Goal: Transaction & Acquisition: Download file/media

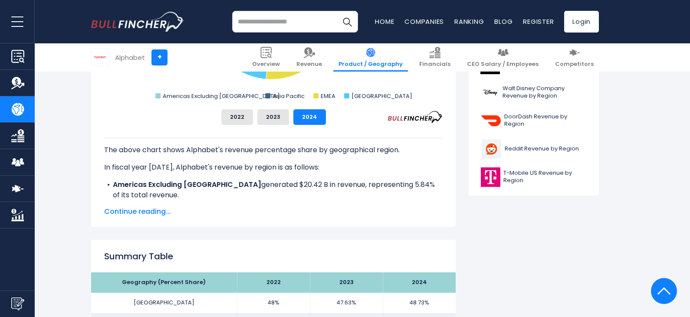
scroll to position [383, 0]
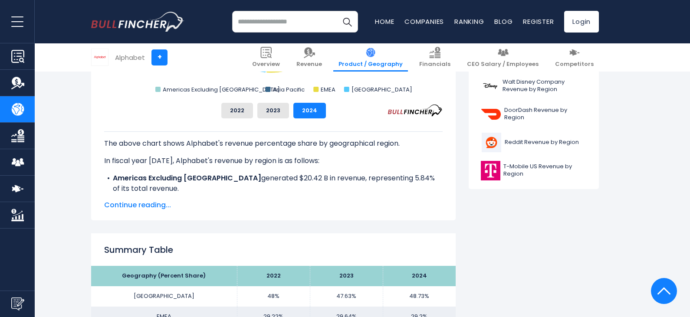
click at [158, 205] on span "Continue reading..." at bounding box center [273, 205] width 338 height 10
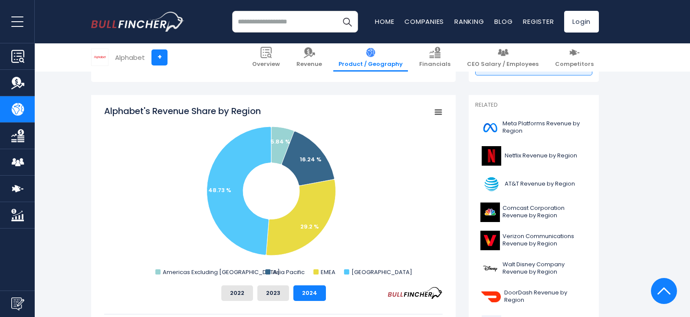
scroll to position [218, 0]
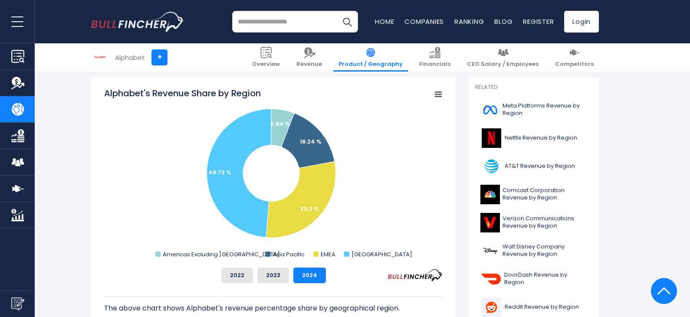
click at [438, 95] on icon "Alphabet's Revenue Share by Region" at bounding box center [438, 94] width 6 height 4
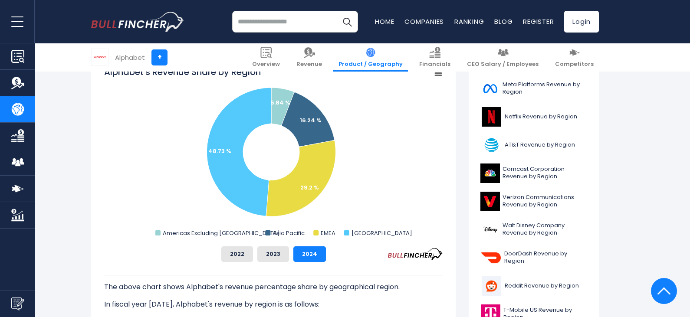
scroll to position [236, 0]
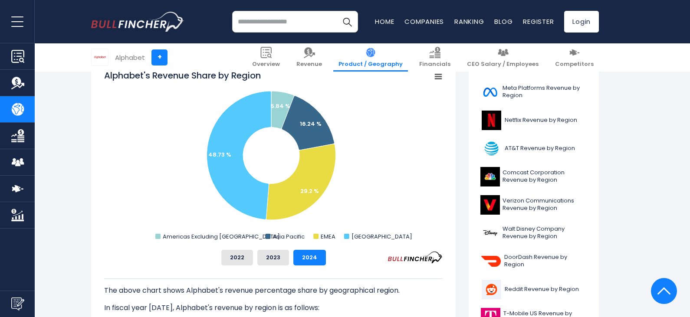
click at [440, 77] on icon "Alphabet's Revenue Share by Region" at bounding box center [438, 77] width 6 height 4
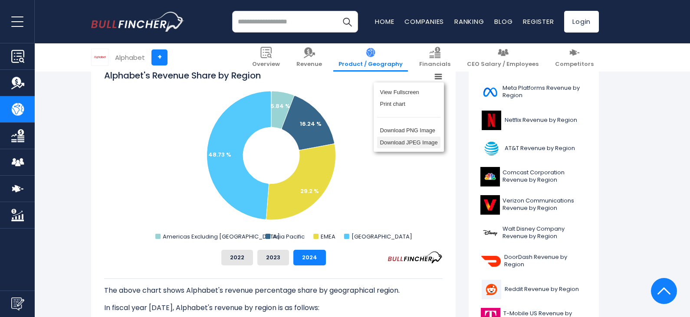
click at [415, 143] on li "Download JPEG Image" at bounding box center [408, 143] width 63 height 12
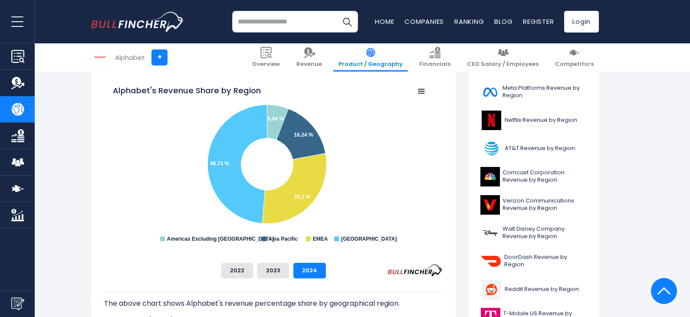
scroll to position [0, 0]
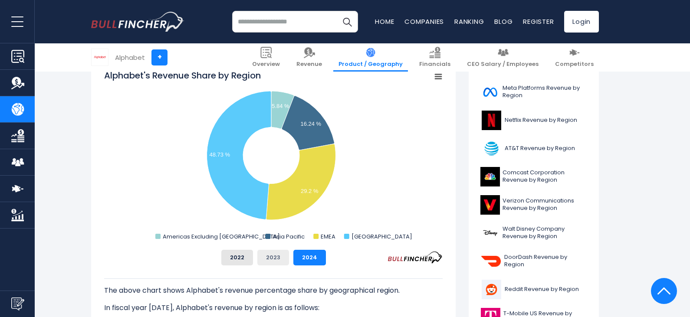
click at [278, 256] on button "2023" at bounding box center [273, 258] width 32 height 16
click at [242, 260] on button "2022" at bounding box center [237, 258] width 32 height 16
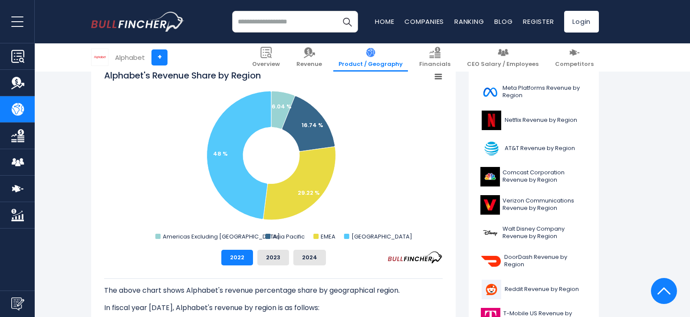
click at [437, 72] on rect "Alphabet's Revenue Share by Region" at bounding box center [438, 77] width 12 height 12
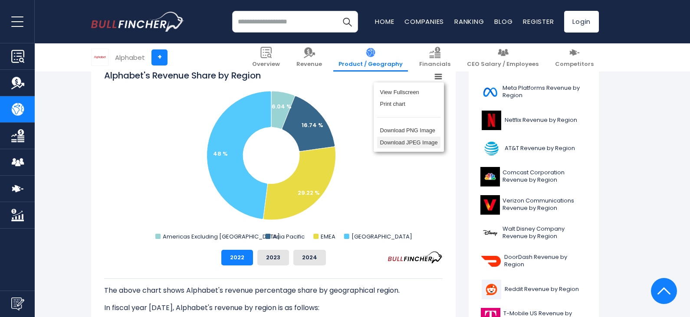
click at [432, 145] on li "Download JPEG Image" at bounding box center [408, 143] width 63 height 12
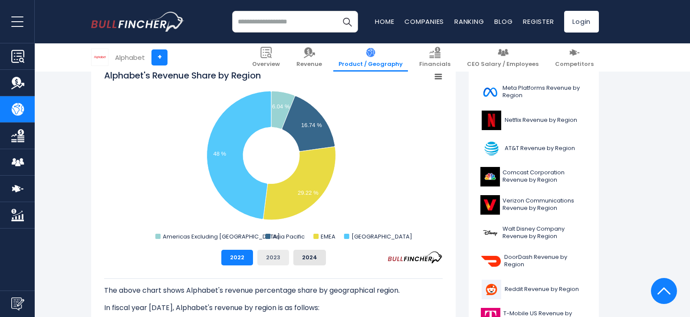
click at [275, 262] on button "2023" at bounding box center [273, 258] width 32 height 16
click at [281, 258] on button "2023" at bounding box center [273, 258] width 32 height 16
click at [437, 78] on rect "Alphabet's Revenue Share by Region" at bounding box center [438, 77] width 12 height 12
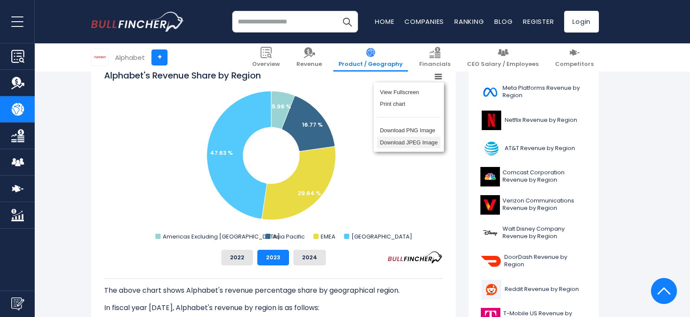
click at [426, 145] on li "Download JPEG Image" at bounding box center [408, 143] width 63 height 12
